Goal: Navigation & Orientation: Go to known website

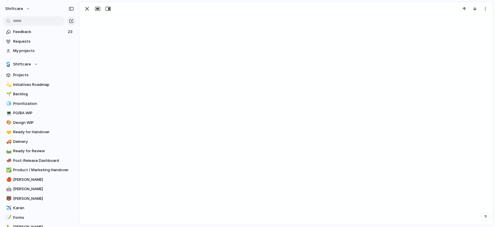
click at [286, 102] on div at bounding box center [286, 113] width 414 height 223
click at [101, 11] on button "button" at bounding box center [97, 9] width 9 height 8
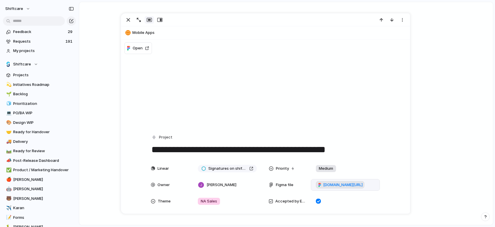
click at [338, 187] on span "figma.com/board/q8UiGmdKaK7y3rosgkm2x1/Clock-out-signatures?node-id=6-211&t=yEh…" at bounding box center [342, 185] width 39 height 6
